Goal: Share content: Share content

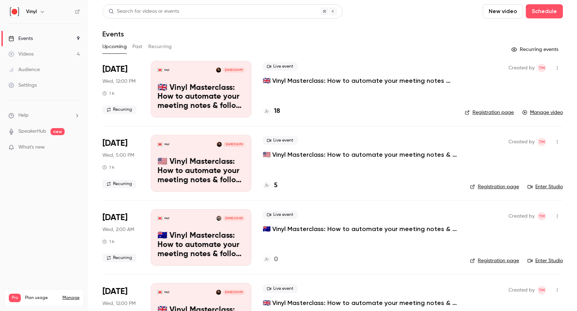
click at [136, 46] on button "Past" at bounding box center [137, 46] width 10 height 11
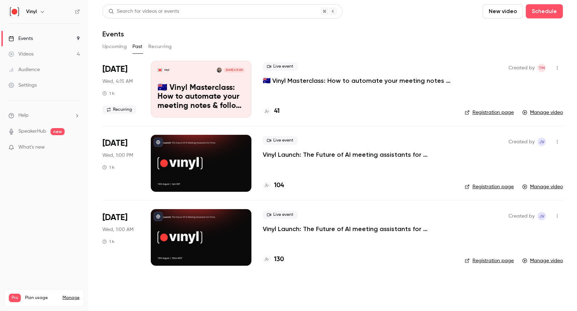
click at [24, 53] on div "Videos" at bounding box center [20, 54] width 25 height 7
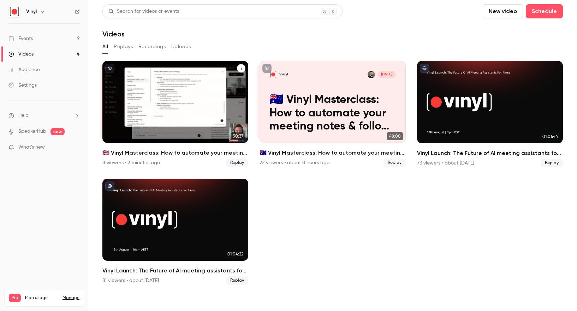
click at [182, 89] on div "Vinyl [DATE] 🇬🇧 Vinyl Masterclass: How to automate your meeting notes & follow …" at bounding box center [175, 102] width 146 height 82
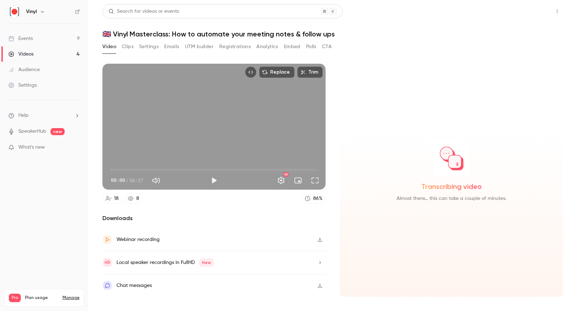
click at [531, 12] on button "Share" at bounding box center [532, 11] width 28 height 14
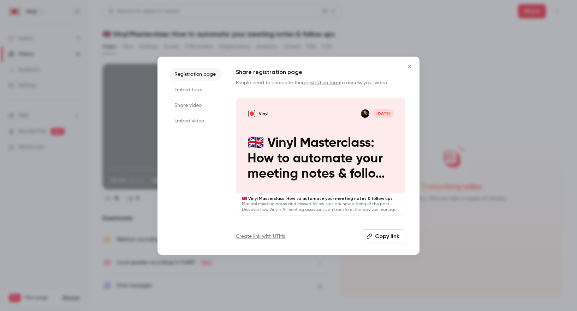
click at [188, 104] on li "Share video" at bounding box center [195, 105] width 53 height 13
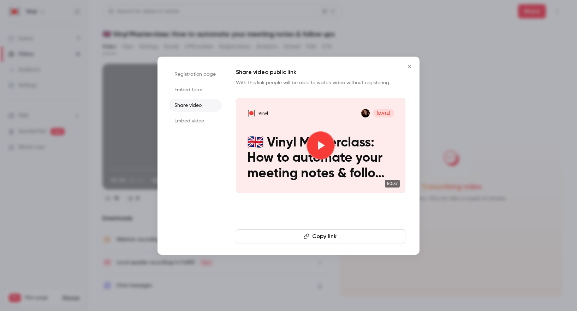
click at [323, 147] on icon at bounding box center [320, 145] width 11 height 11
click at [330, 233] on button "Copy link" at bounding box center [321, 236] width 170 height 14
drag, startPoint x: 408, startPoint y: 68, endPoint x: 399, endPoint y: 64, distance: 9.3
click at [408, 67] on icon "Close" at bounding box center [410, 67] width 8 height 6
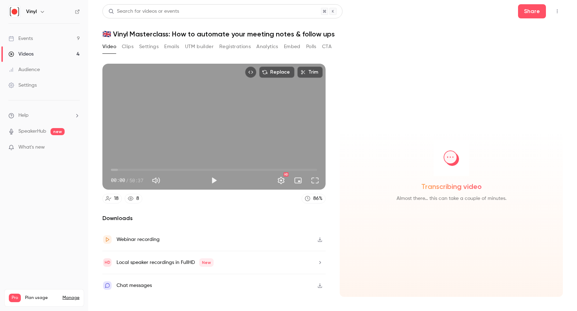
click at [235, 46] on button "Registrations" at bounding box center [234, 46] width 31 height 11
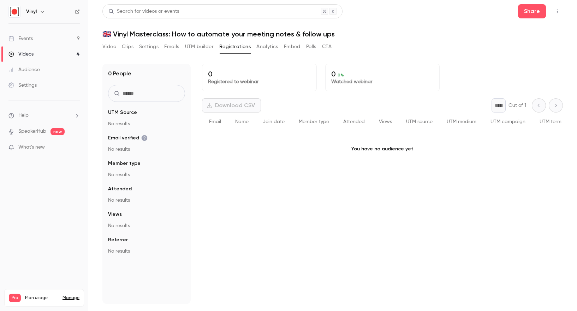
click at [21, 36] on div "Events" at bounding box center [20, 38] width 24 height 7
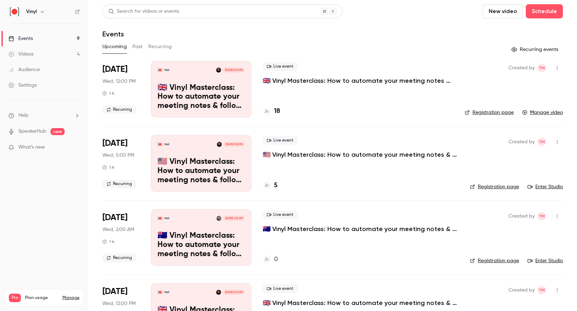
click at [302, 80] on p "🇬🇧 Vinyl Masterclass: How to automate your meeting notes & follow ups" at bounding box center [358, 80] width 191 height 8
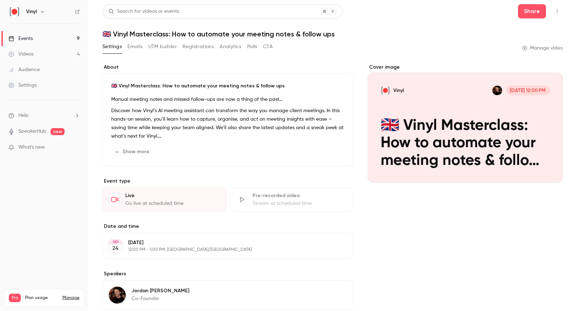
click at [196, 48] on button "Registrations" at bounding box center [198, 46] width 31 height 11
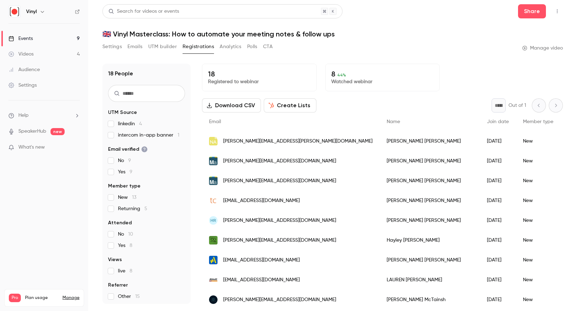
scroll to position [1, 0]
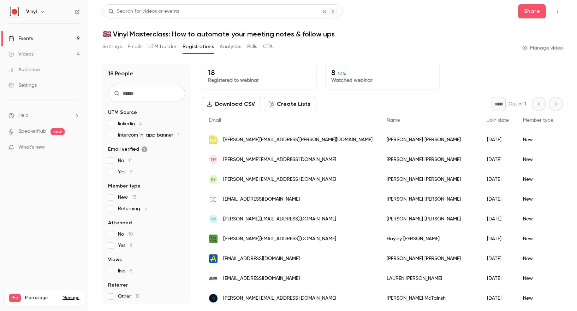
click at [568, 119] on span "Attended" at bounding box center [579, 120] width 22 height 5
click at [222, 103] on button "Download CSV" at bounding box center [231, 104] width 59 height 14
click at [24, 40] on div "Events" at bounding box center [20, 38] width 24 height 7
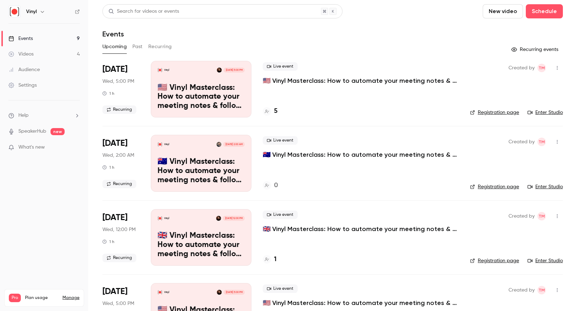
click at [133, 45] on button "Past" at bounding box center [137, 46] width 10 height 11
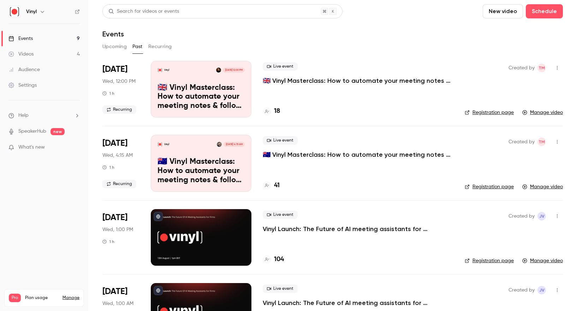
click at [178, 81] on div "Vinyl [DATE] 12:00 PM 🇬🇧 Vinyl Masterclass: How to automate your meeting notes …" at bounding box center [201, 89] width 101 height 57
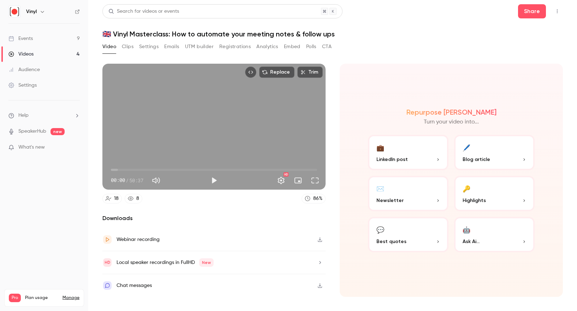
click at [34, 54] on link "Videos 4" at bounding box center [44, 54] width 88 height 16
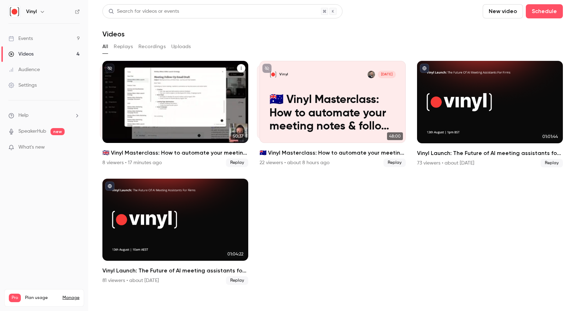
click at [136, 94] on p "🇬🇧 Vinyl Masterclass: How to automate your meeting notes & follow ups" at bounding box center [175, 113] width 126 height 40
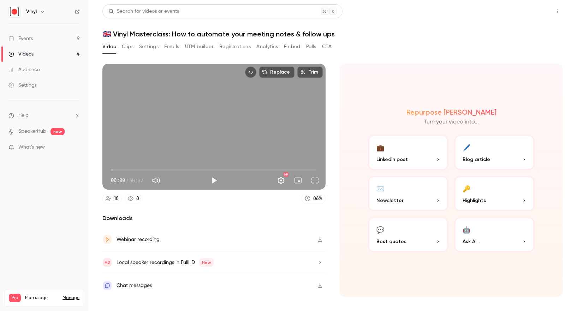
click at [533, 11] on button "Share" at bounding box center [532, 11] width 28 height 14
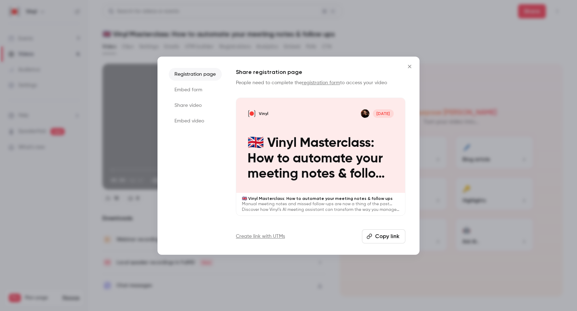
click at [194, 107] on li "Share video" at bounding box center [195, 105] width 53 height 13
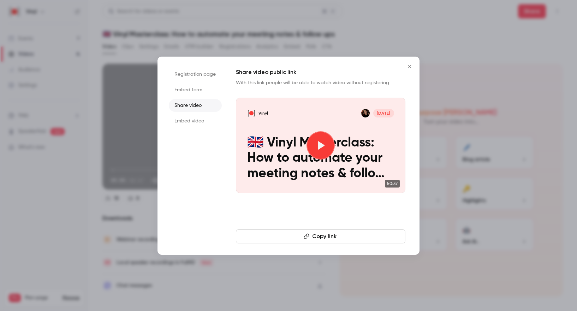
click at [315, 236] on button "Copy link" at bounding box center [321, 236] width 170 height 14
